Goal: Task Accomplishment & Management: Use online tool/utility

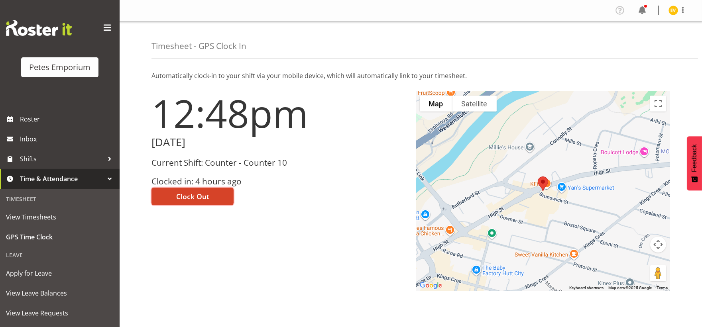
click at [217, 196] on button "Clock Out" at bounding box center [193, 197] width 82 height 18
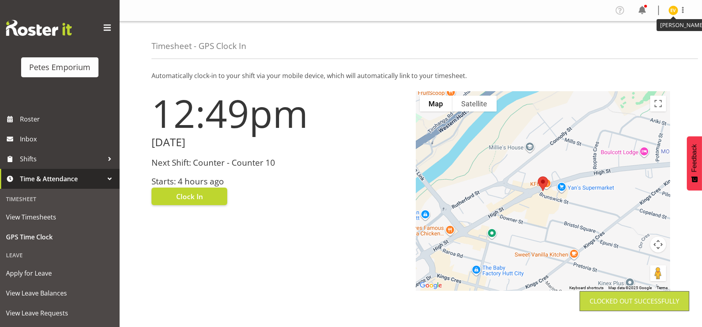
click at [673, 9] on img at bounding box center [674, 11] width 10 height 10
click at [633, 40] on link "Log Out" at bounding box center [649, 42] width 77 height 14
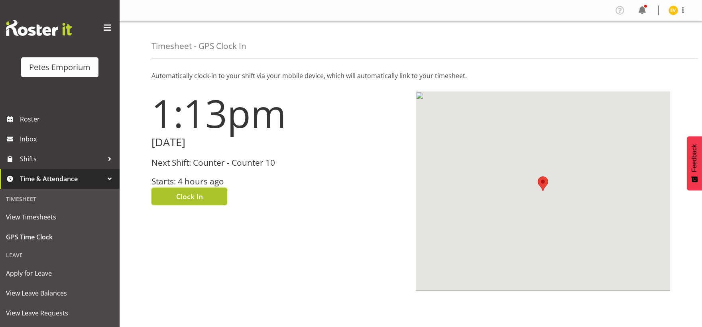
click at [194, 197] on span "Clock In" at bounding box center [189, 196] width 27 height 10
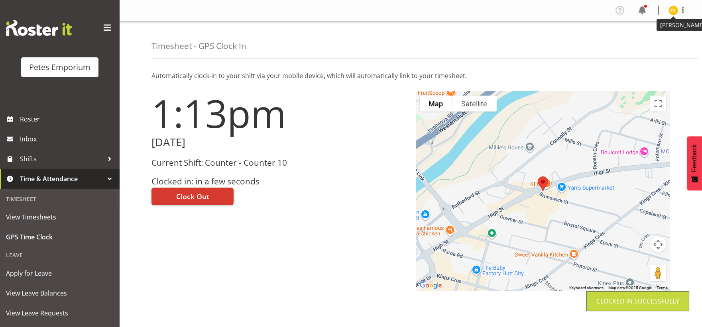
click at [674, 9] on img at bounding box center [674, 11] width 10 height 10
click at [664, 39] on link "Log Out" at bounding box center [649, 42] width 77 height 14
